Goal: Task Accomplishment & Management: Manage account settings

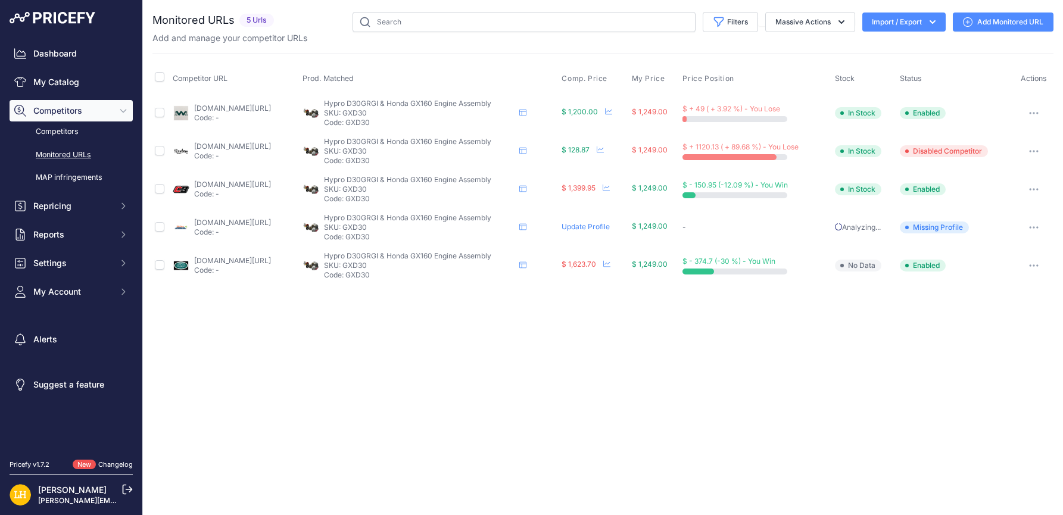
click at [1035, 156] on button "button" at bounding box center [1033, 151] width 24 height 17
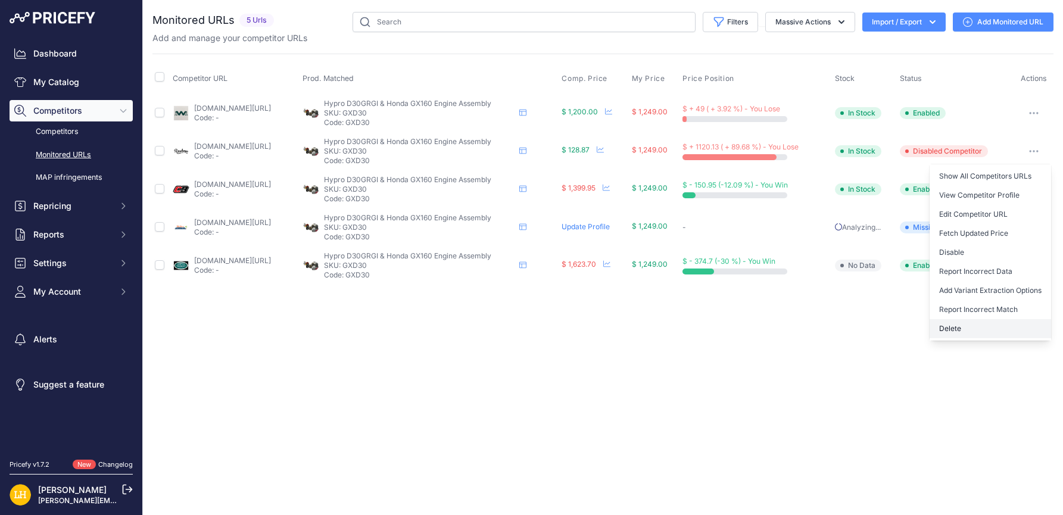
click at [955, 332] on button "Delete" at bounding box center [989, 328] width 121 height 19
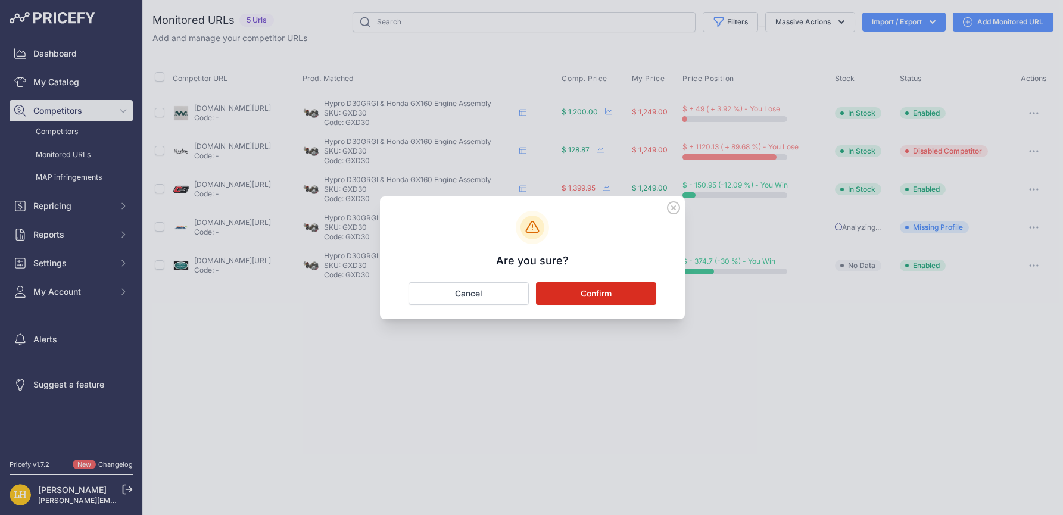
click at [580, 285] on button "Confirm" at bounding box center [596, 293] width 120 height 23
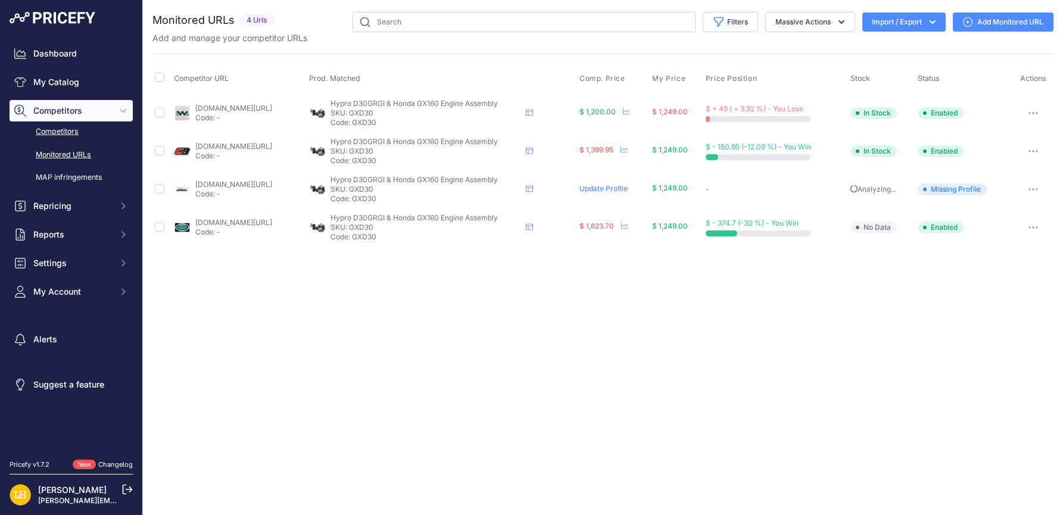
click at [74, 132] on link "Competitors" at bounding box center [71, 131] width 123 height 21
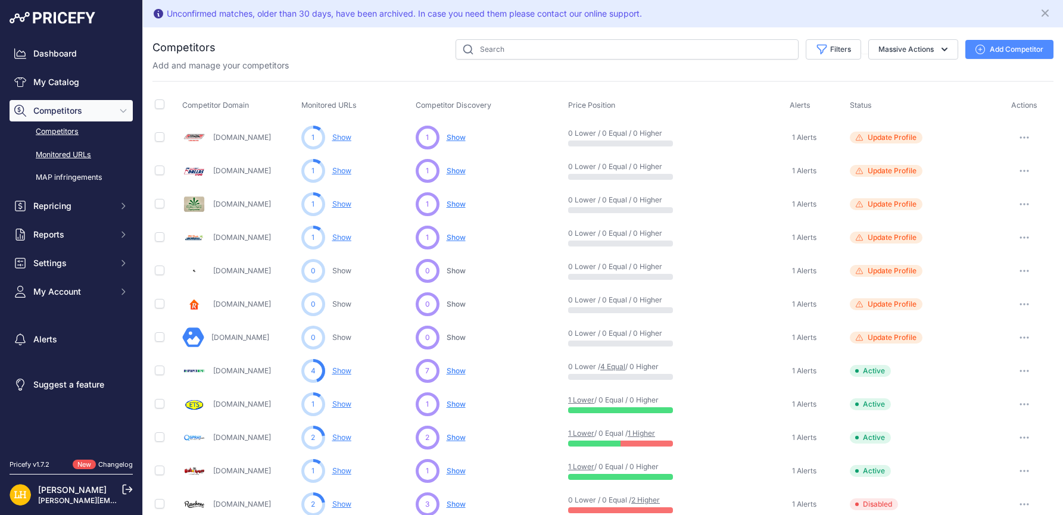
scroll to position [17, 0]
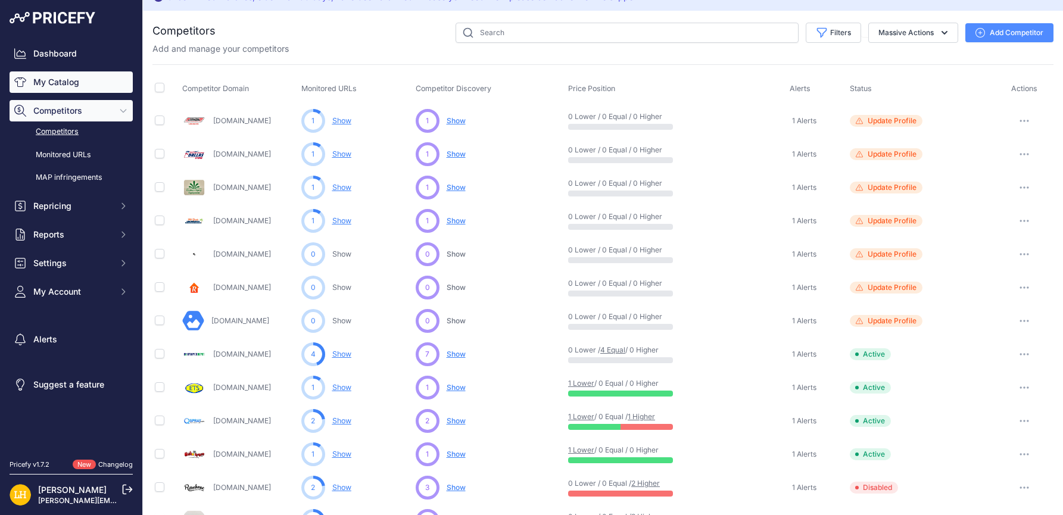
click at [86, 79] on link "My Catalog" at bounding box center [71, 81] width 123 height 21
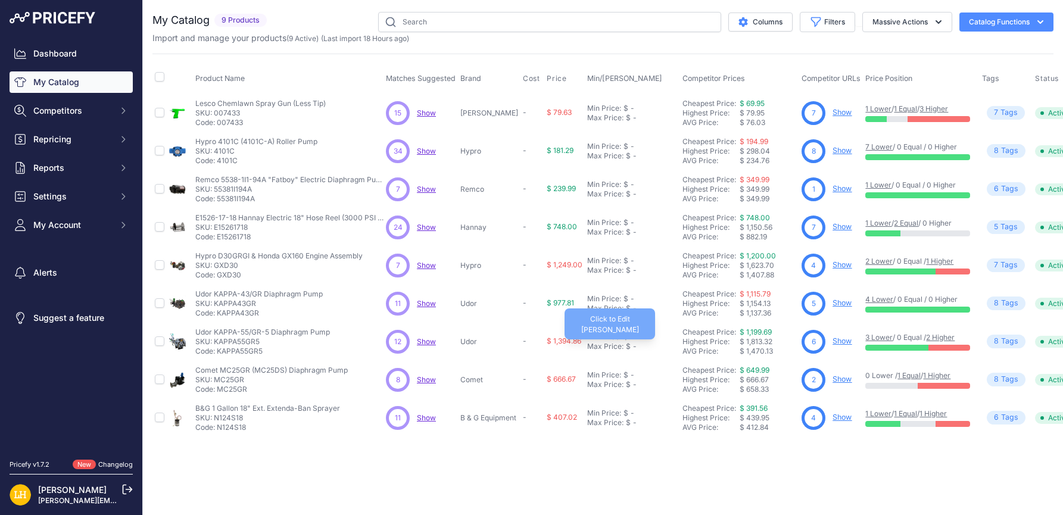
click at [661, 348] on div "Max Price: $ -" at bounding box center [632, 347] width 90 height 10
click at [661, 348] on form at bounding box center [632, 347] width 90 height 20
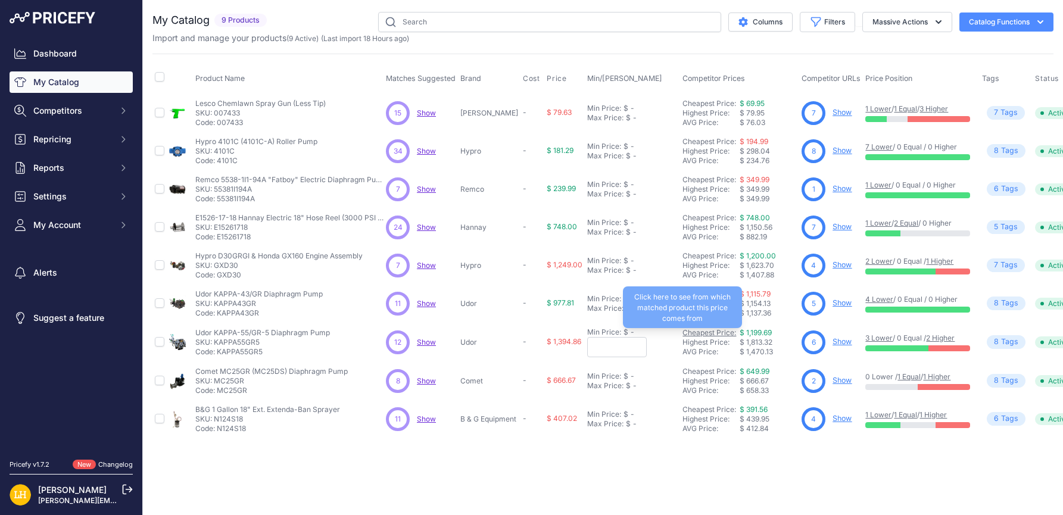
click at [723, 333] on link "Cheapest Price:" at bounding box center [709, 332] width 54 height 9
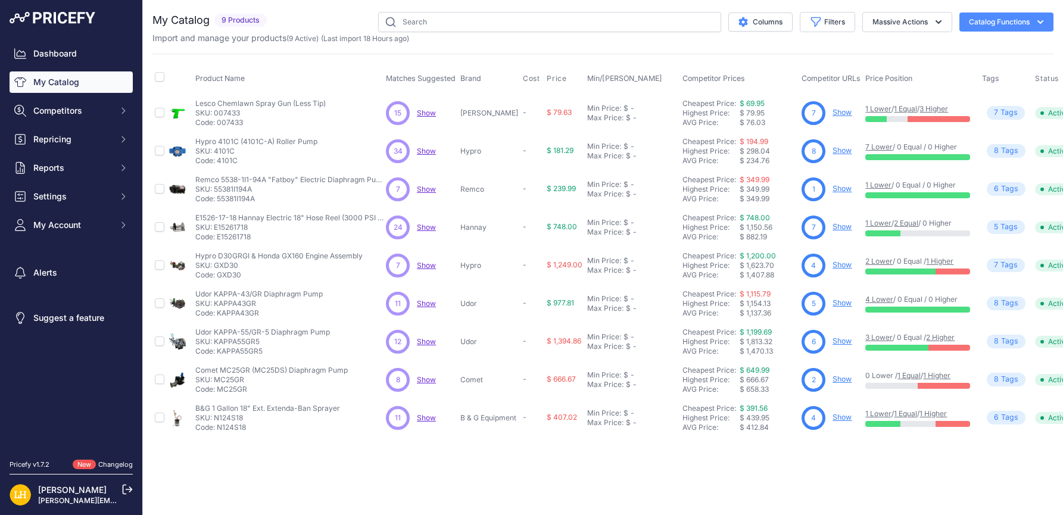
click at [933, 73] on th "Price Position" at bounding box center [921, 79] width 117 height 30
